Goal: Obtain resource: Download file/media

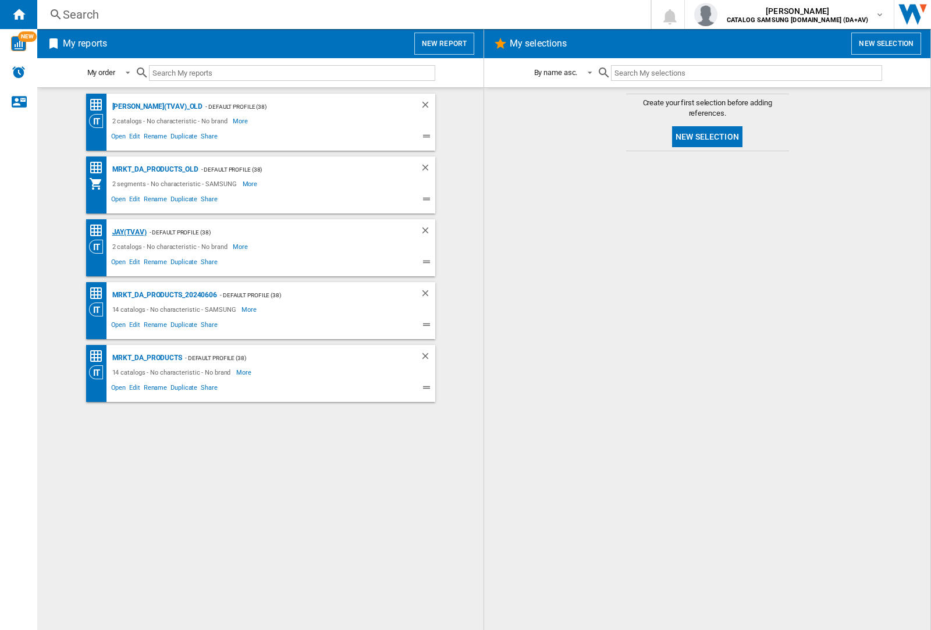
click at [129, 232] on div "JAY(TVAV)" at bounding box center [127, 232] width 37 height 15
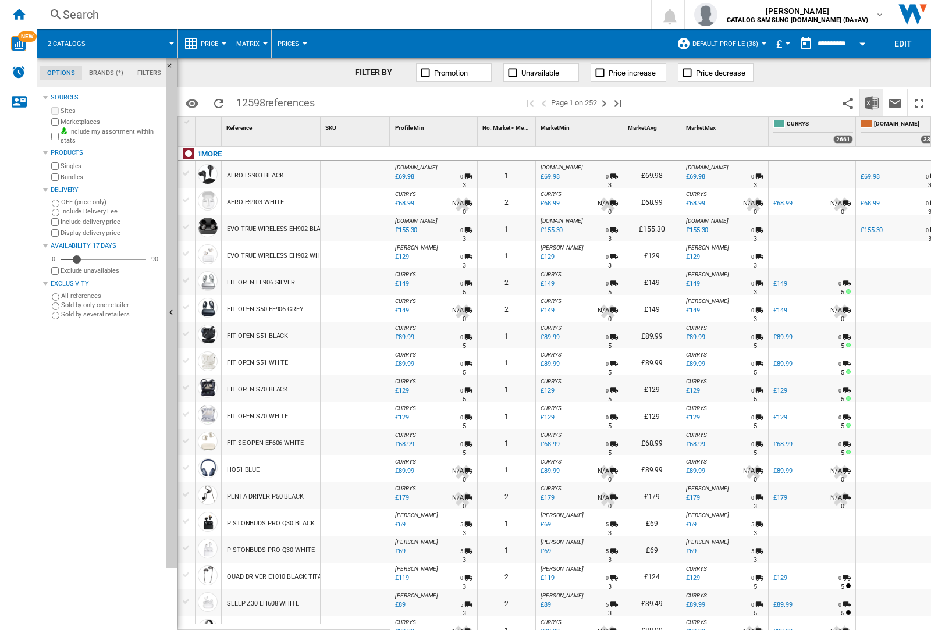
click at [872, 102] on img "Download in Excel" at bounding box center [872, 103] width 14 height 14
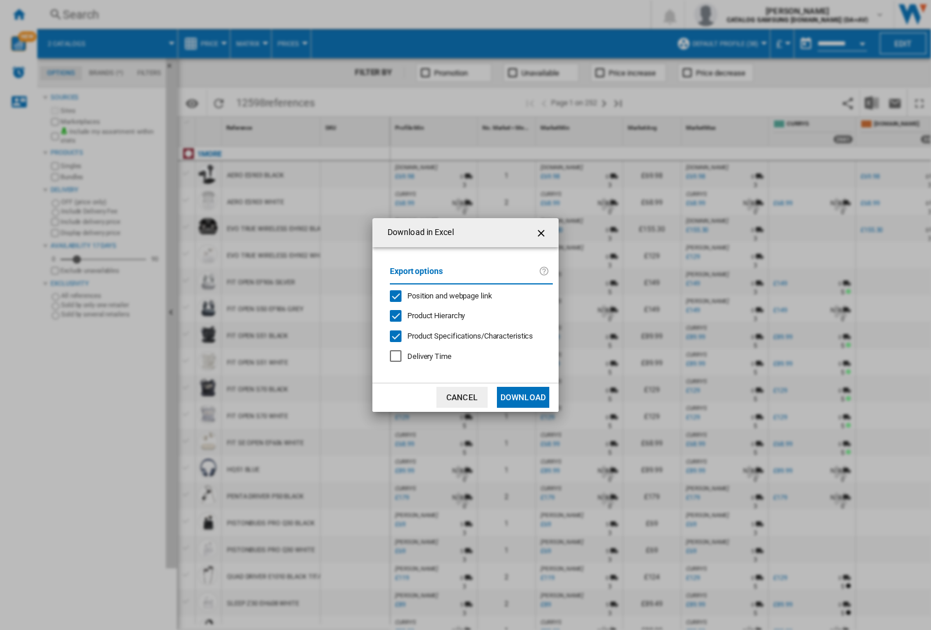
click at [467, 296] on span "Position and webpage link" at bounding box center [449, 296] width 85 height 9
click at [523, 398] on button "Download" at bounding box center [523, 397] width 52 height 21
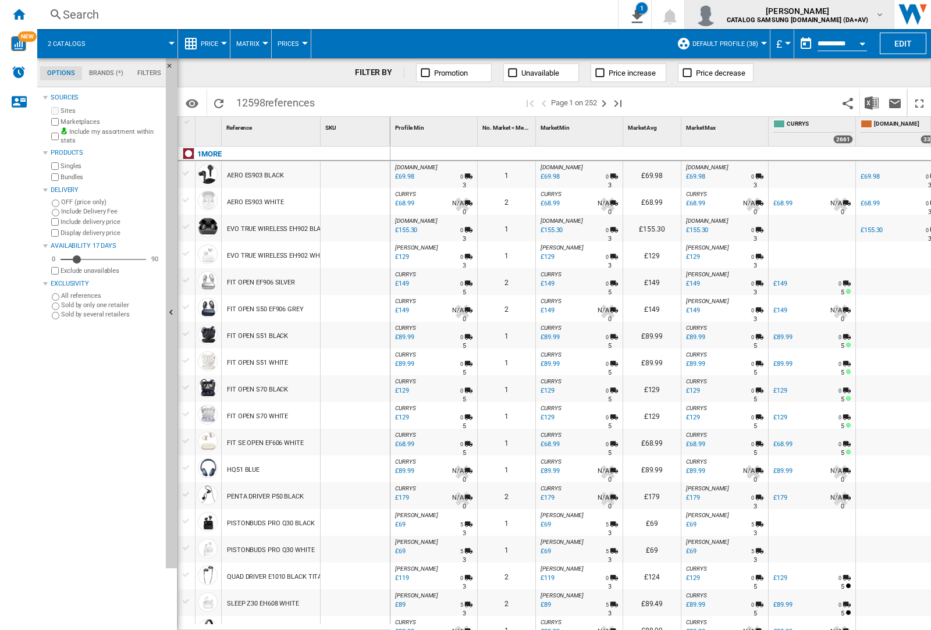
click at [718, 15] on img "button" at bounding box center [705, 14] width 23 height 23
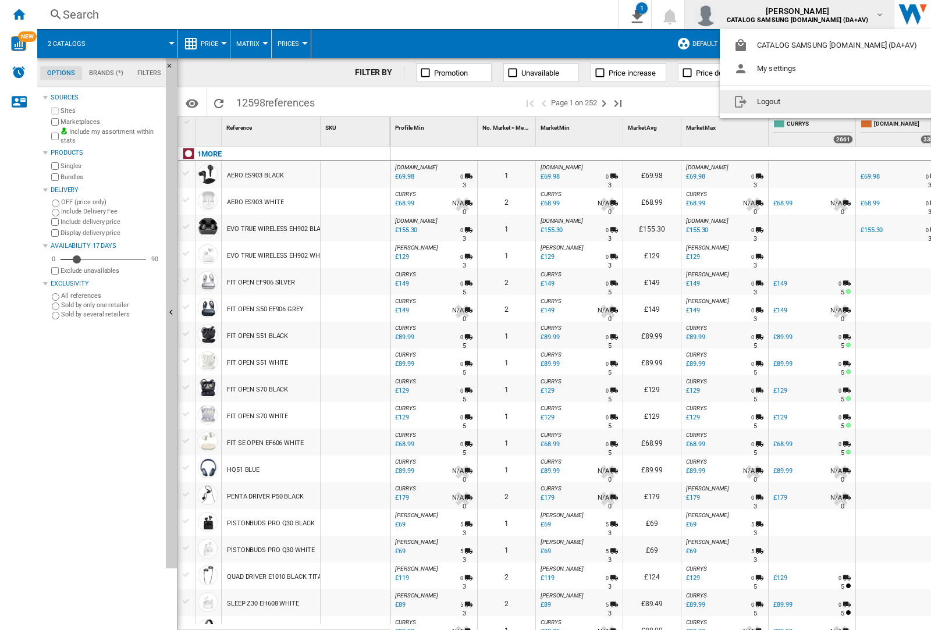
click at [810, 102] on button "Logout" at bounding box center [828, 101] width 216 height 23
